Goal: Navigation & Orientation: Find specific page/section

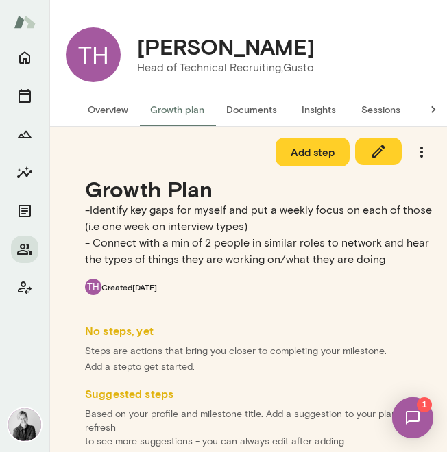
scroll to position [127, 0]
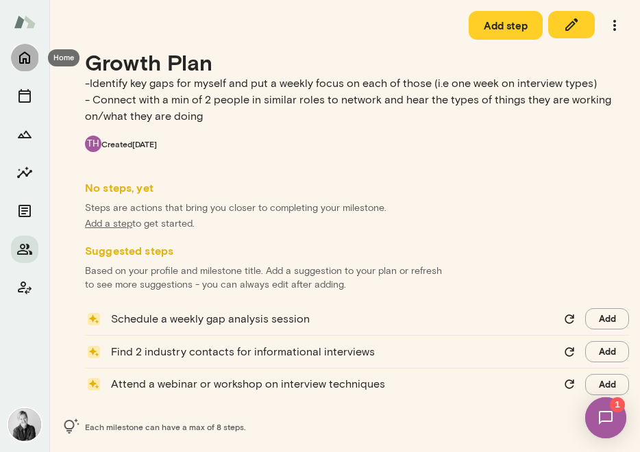
click at [24, 62] on icon "Home" at bounding box center [24, 57] width 16 height 16
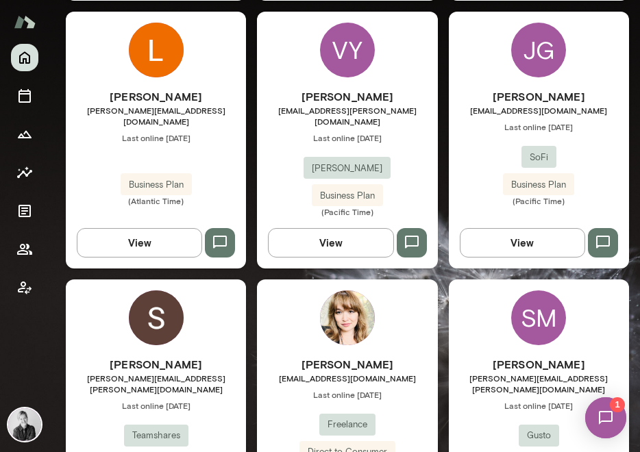
scroll to position [764, 0]
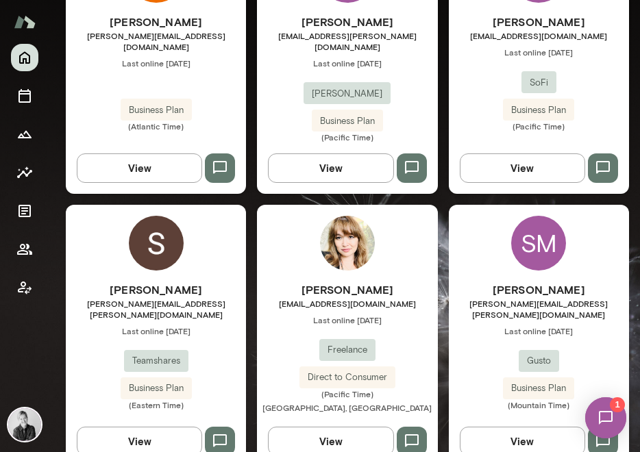
click at [147, 223] on img at bounding box center [156, 243] width 55 height 55
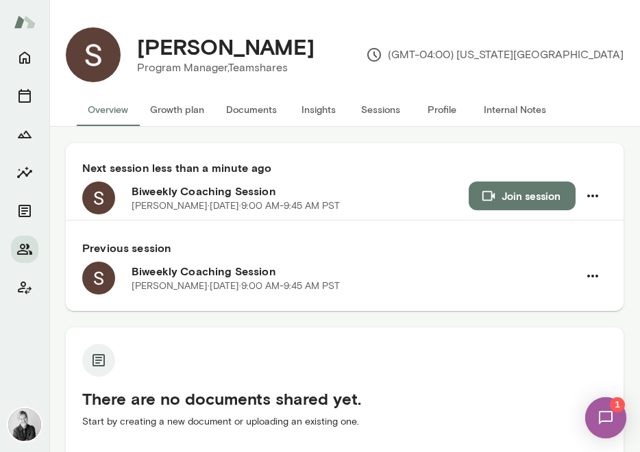
click at [186, 112] on button "Growth plan" at bounding box center [177, 109] width 76 height 33
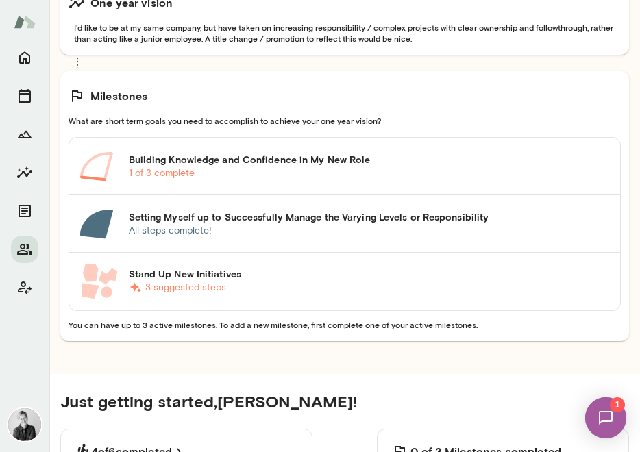
scroll to position [361, 0]
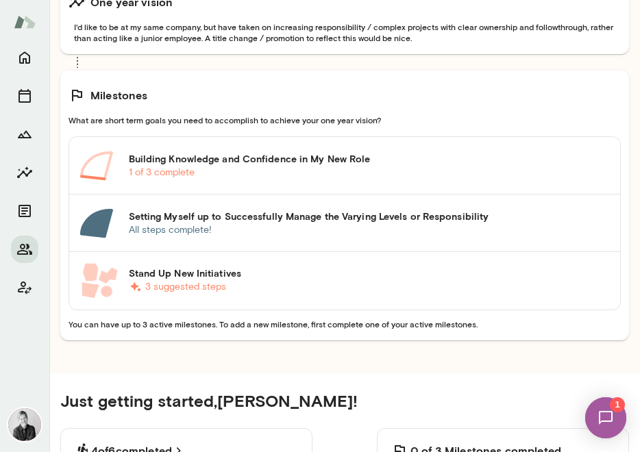
click at [214, 159] on h6 "Building Knowledge and Confidence in My New Role" at bounding box center [369, 159] width 481 height 14
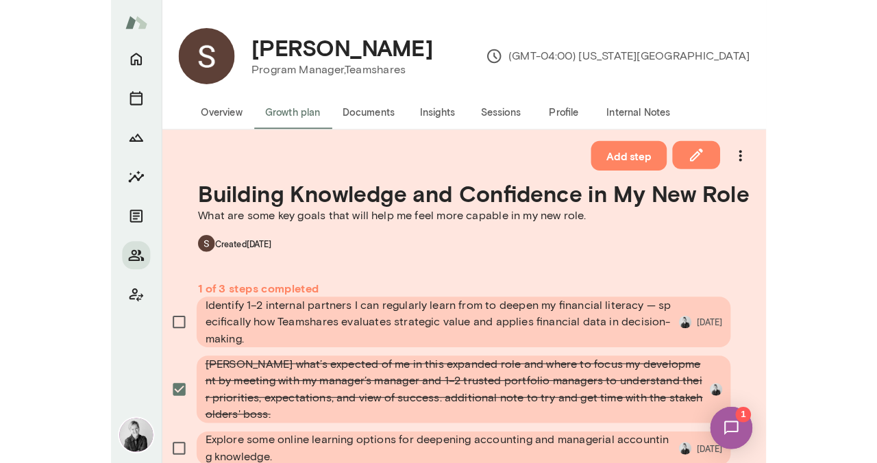
scroll to position [3, 0]
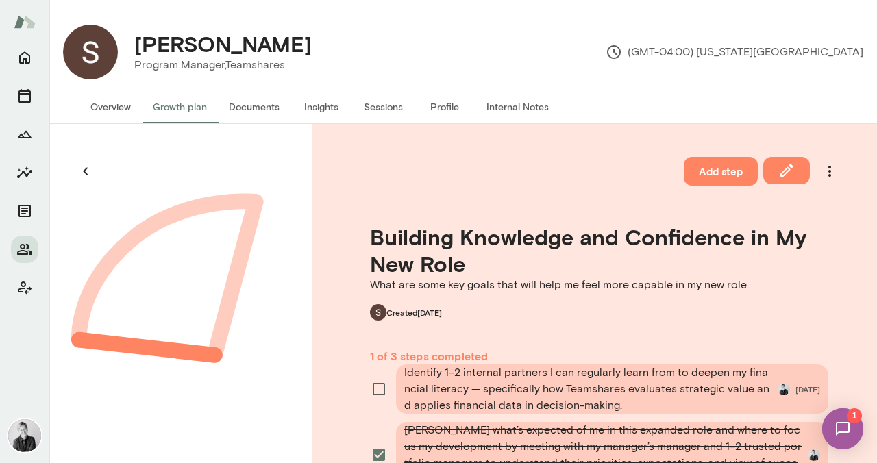
click at [175, 108] on button "Growth plan" at bounding box center [180, 106] width 76 height 33
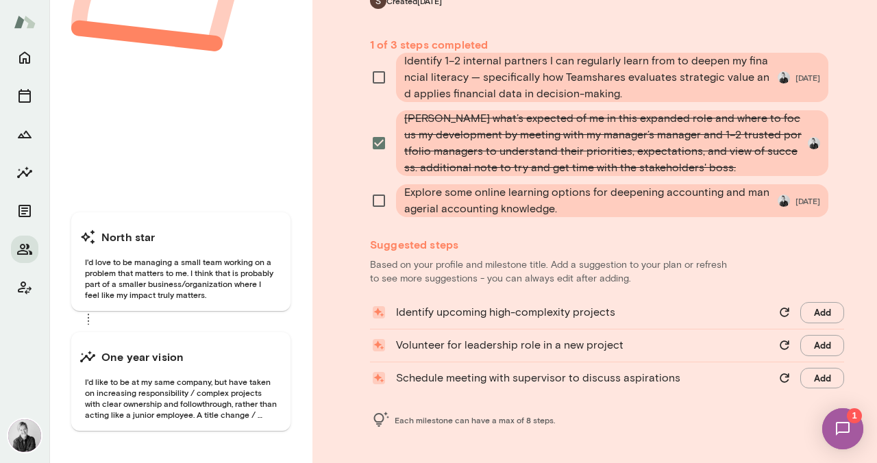
scroll to position [315, 0]
